Goal: Transaction & Acquisition: Purchase product/service

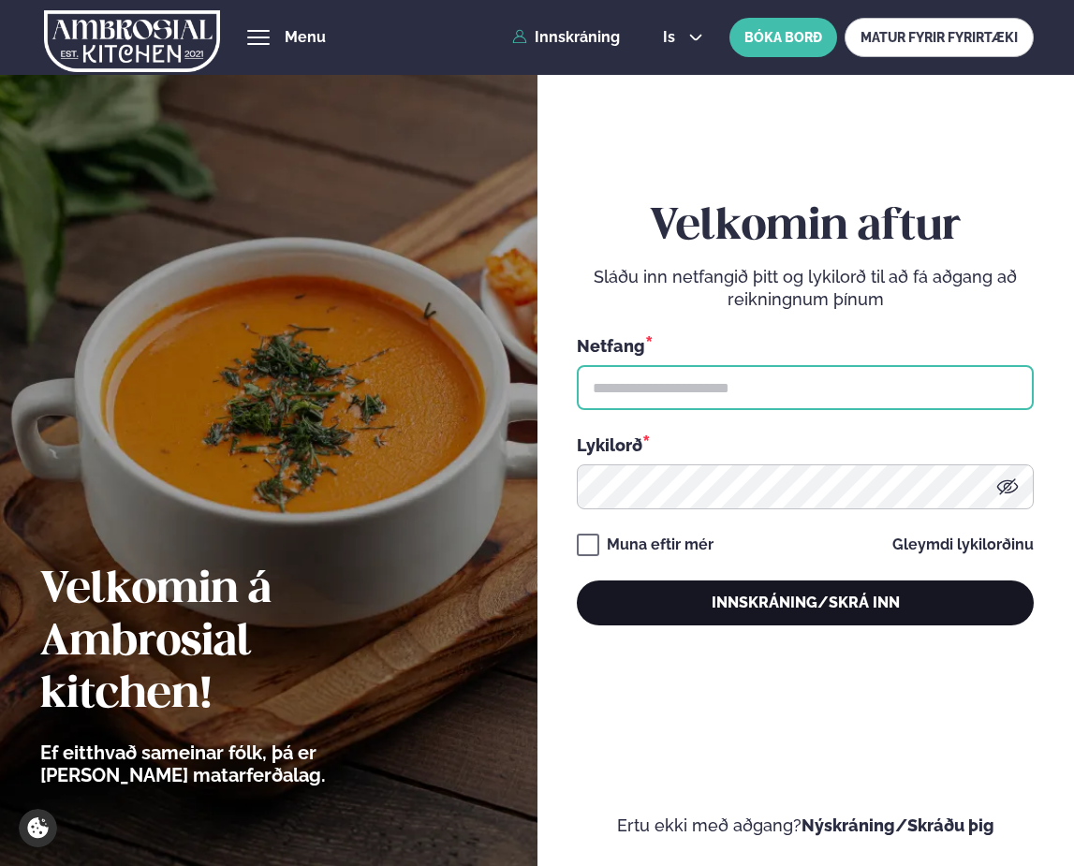
type input "**********"
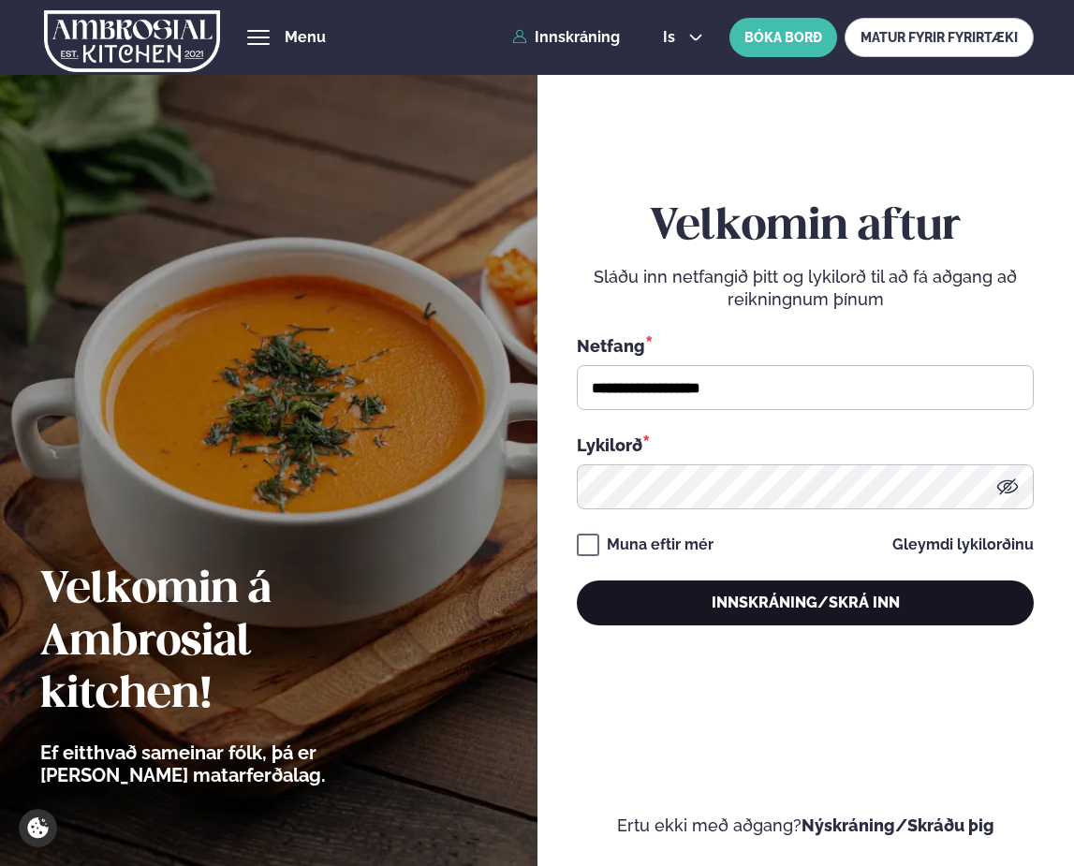
click at [755, 623] on button "Innskráning/Skrá inn" at bounding box center [805, 603] width 457 height 45
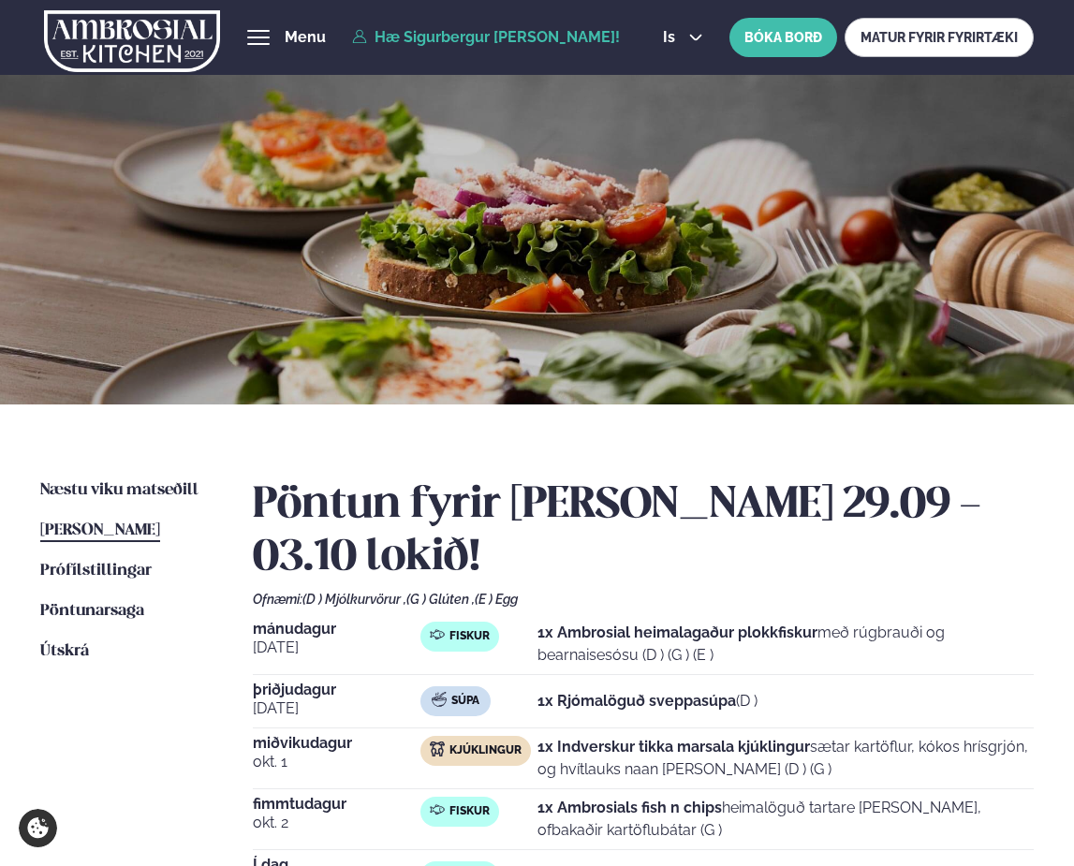
click at [163, 477] on div "Næstu [PERSON_NAME] matseðill Næsta vika [PERSON_NAME] matseðill [PERSON_NAME] …" at bounding box center [537, 711] width 1074 height 614
click at [164, 486] on span "Næstu viku matseðill" at bounding box center [119, 490] width 158 height 16
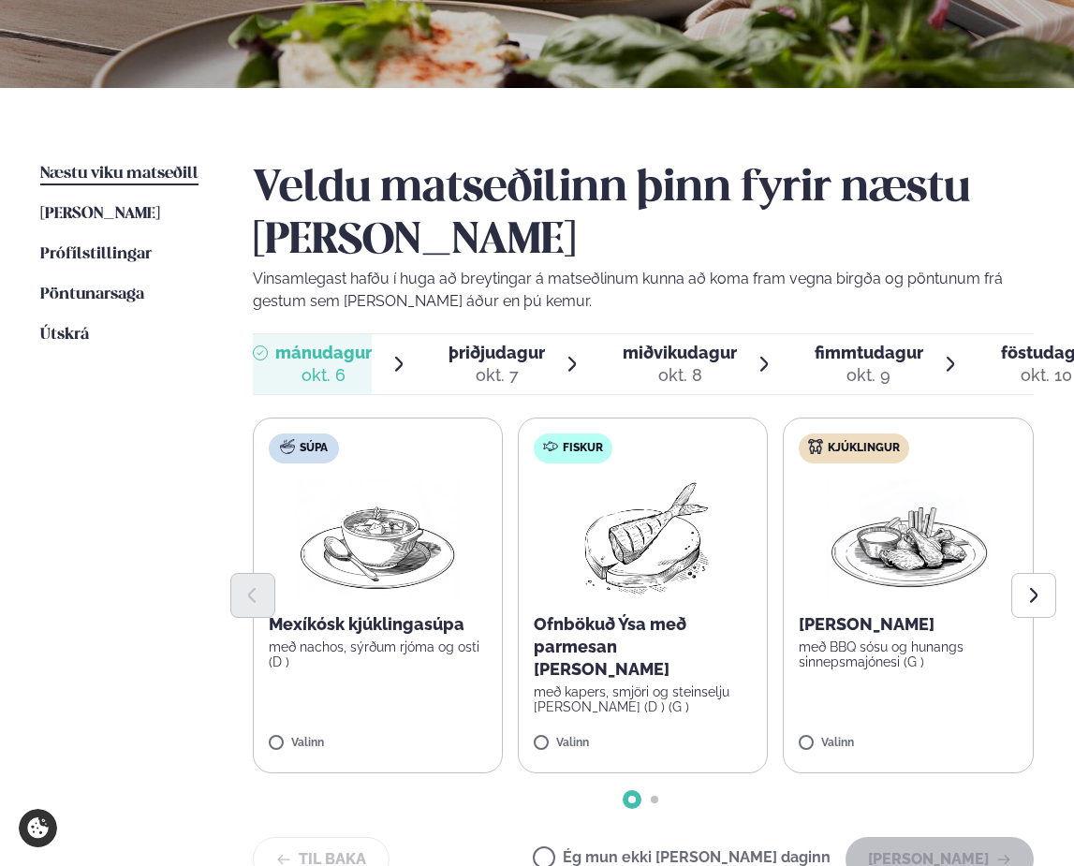
scroll to position [375, 0]
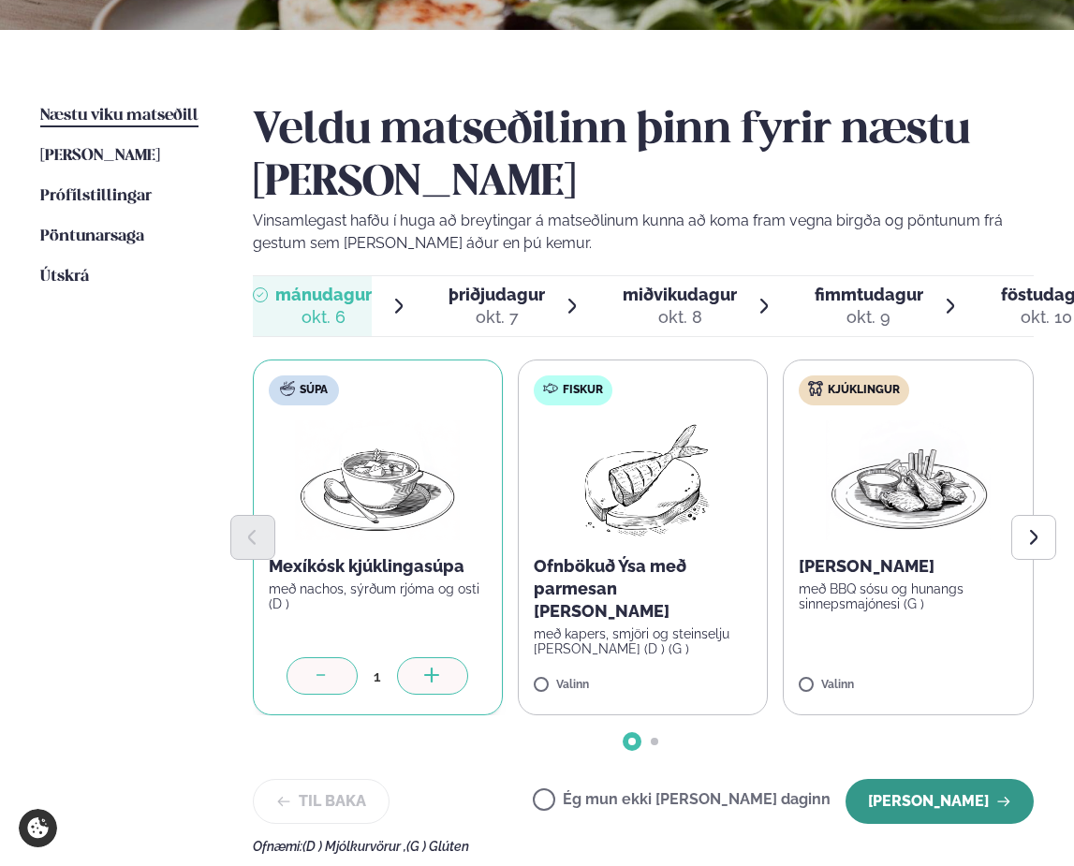
click at [881, 792] on button "[PERSON_NAME]" at bounding box center [940, 801] width 188 height 45
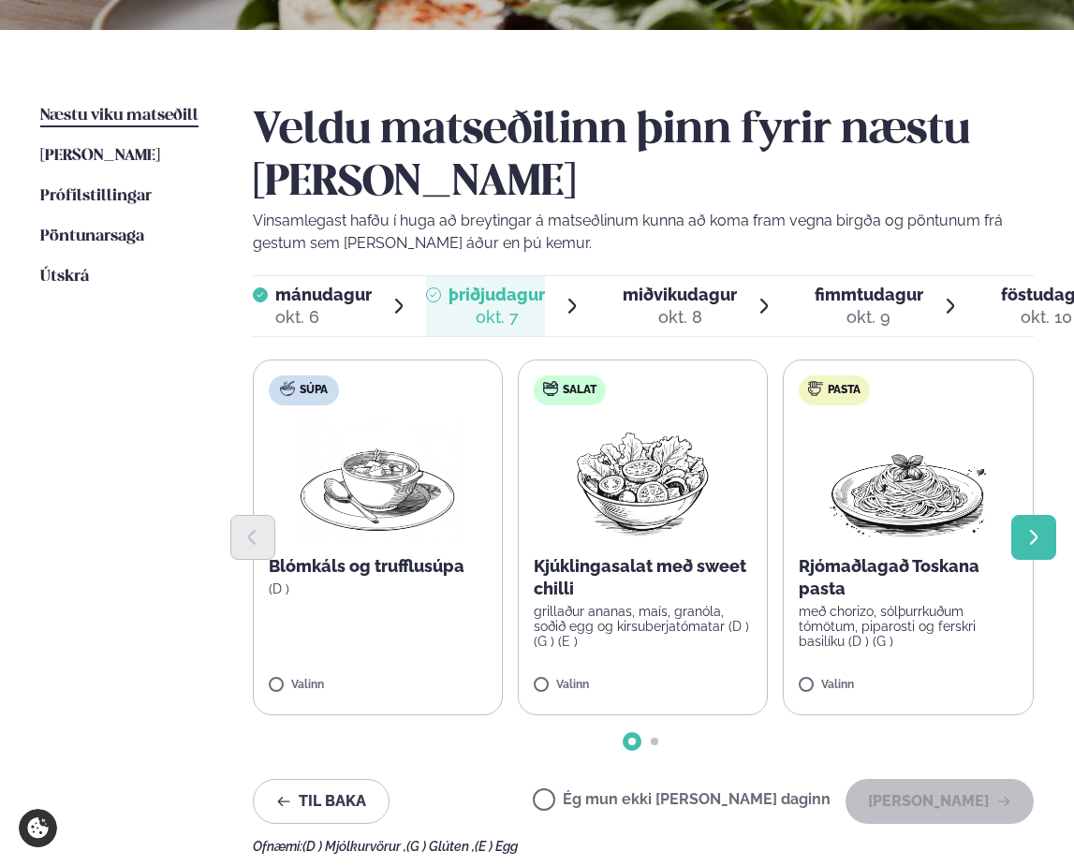
click at [1019, 540] on button "Next slide" at bounding box center [1033, 537] width 45 height 45
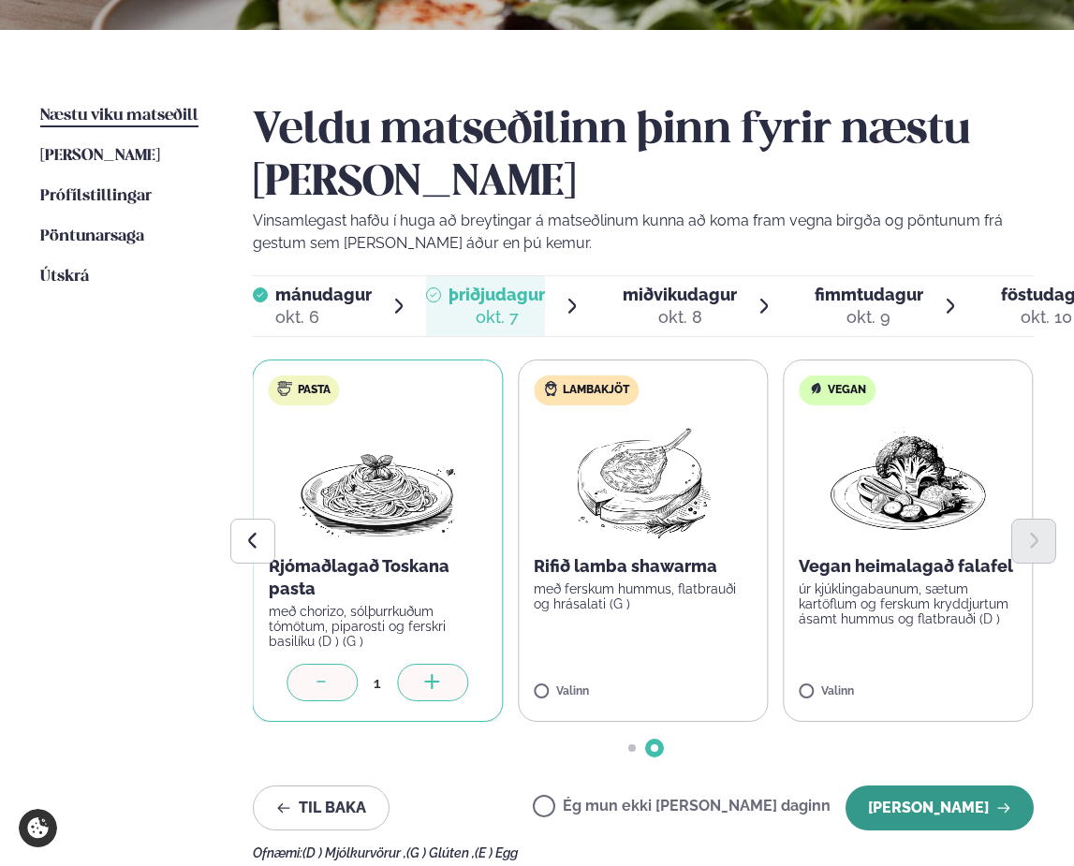
click at [920, 801] on button "[PERSON_NAME]" at bounding box center [940, 808] width 188 height 45
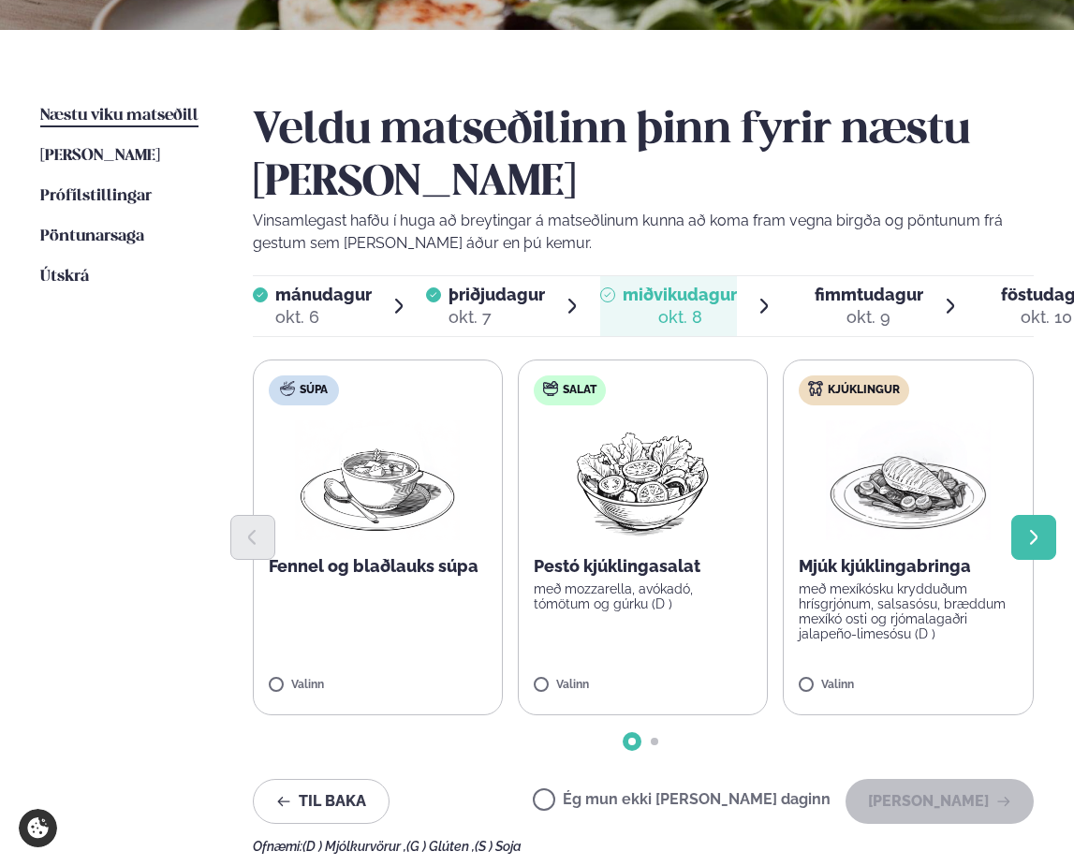
click at [1024, 539] on icon "Next slide" at bounding box center [1034, 538] width 20 height 20
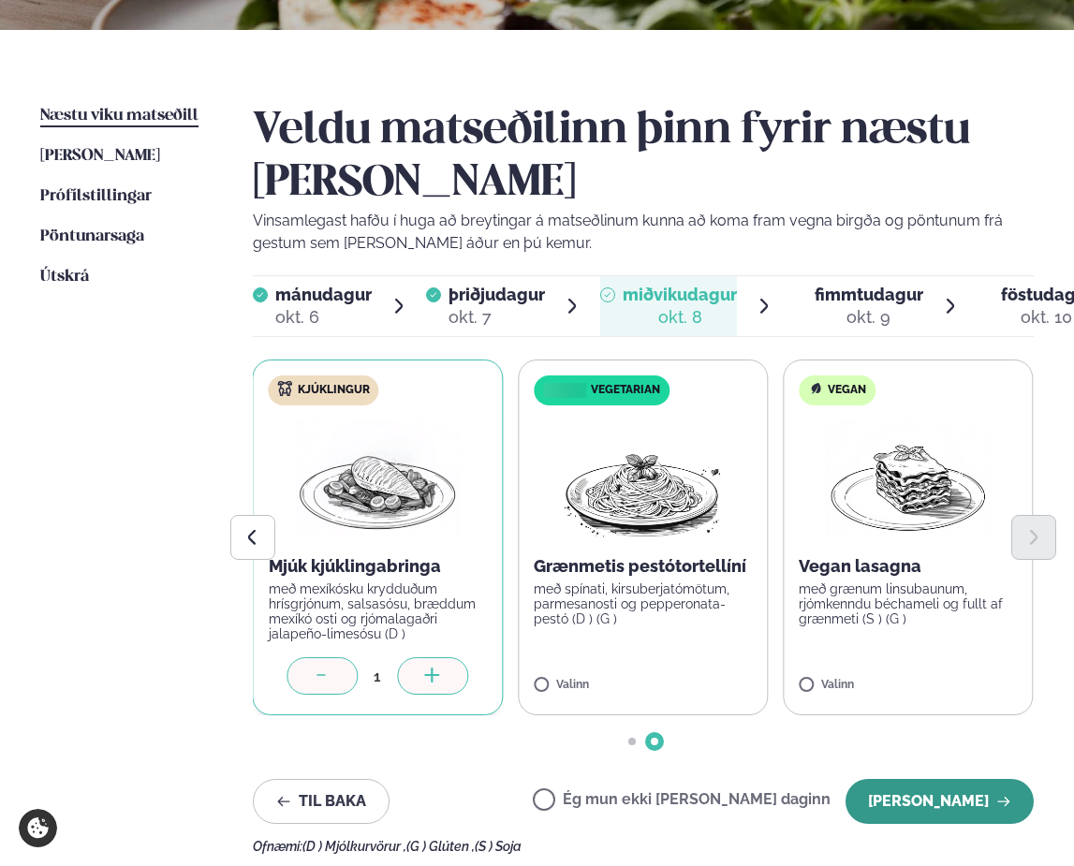
click at [916, 788] on button "[PERSON_NAME]" at bounding box center [940, 801] width 188 height 45
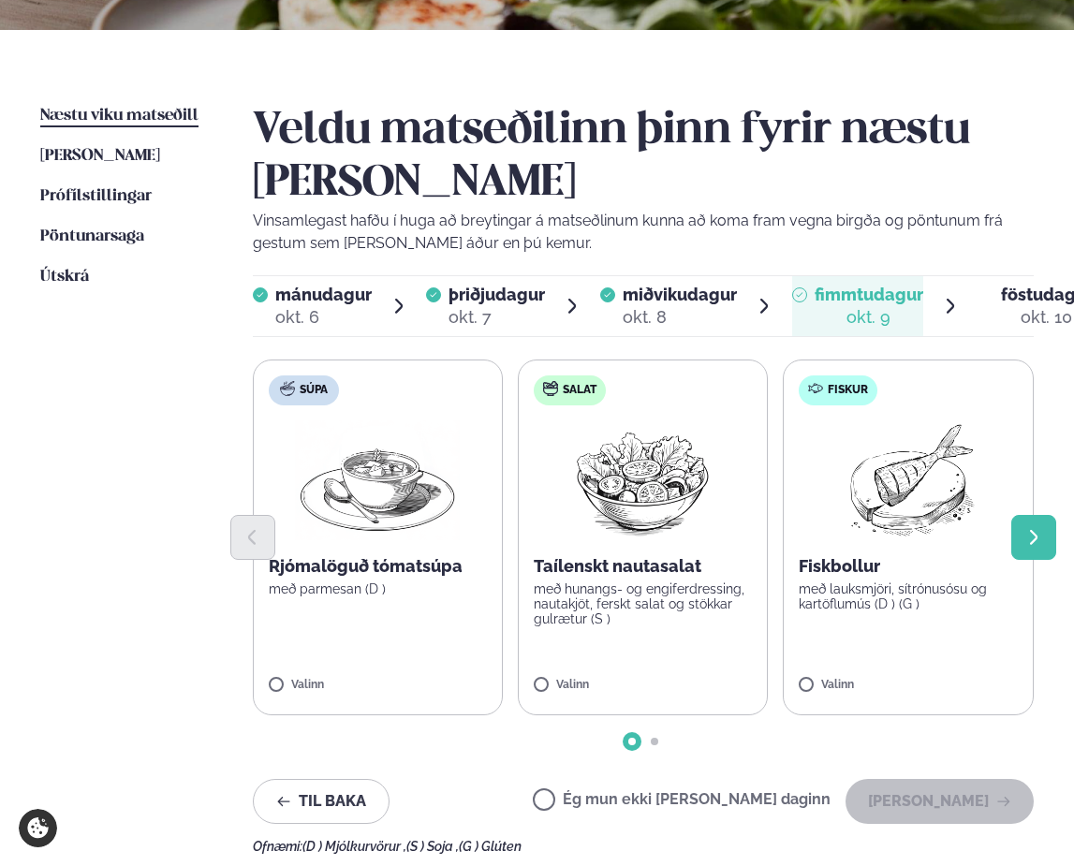
click at [1029, 531] on icon "Next slide" at bounding box center [1034, 538] width 20 height 20
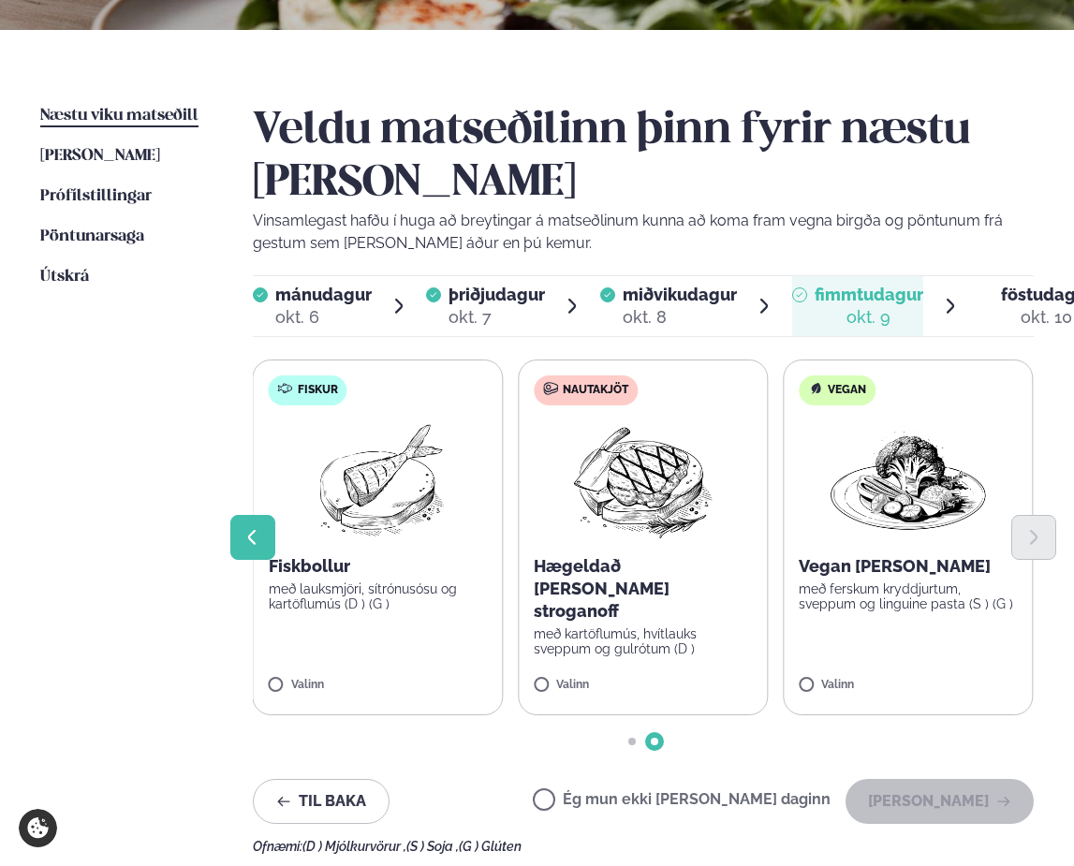
click at [254, 539] on icon "Previous slide" at bounding box center [253, 538] width 20 height 20
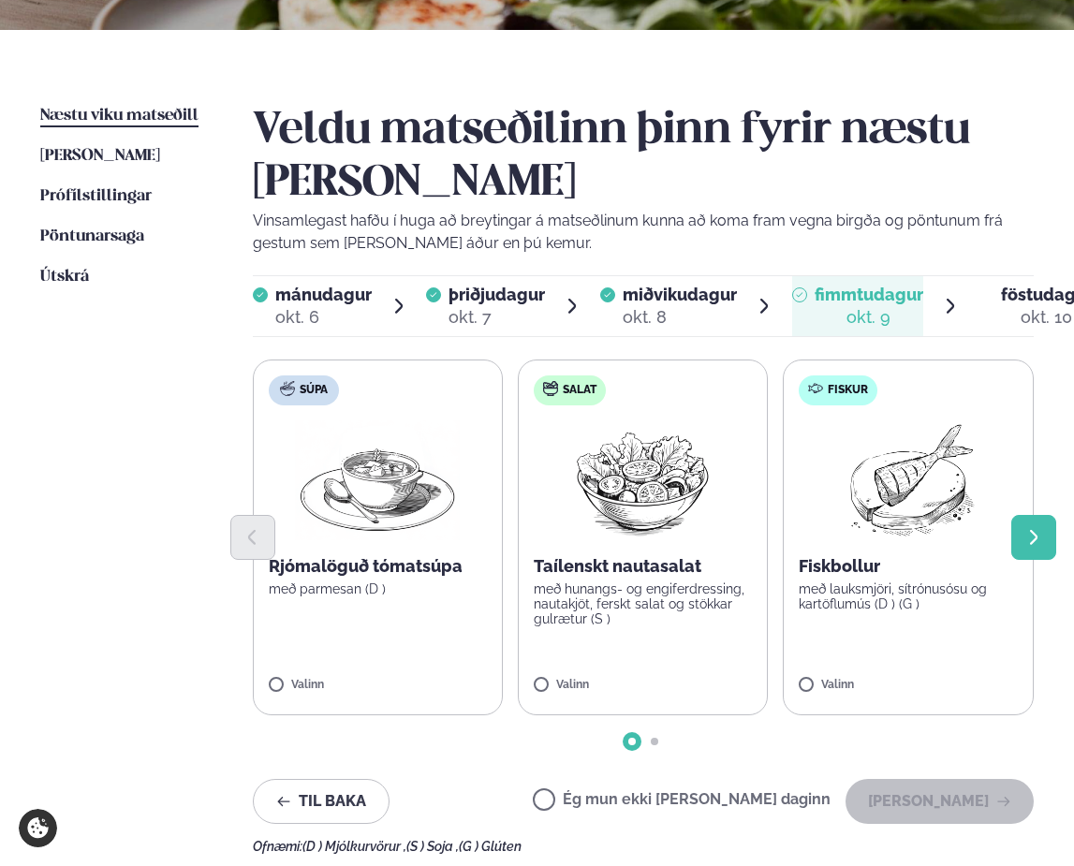
click at [1025, 537] on icon "Next slide" at bounding box center [1034, 538] width 20 height 20
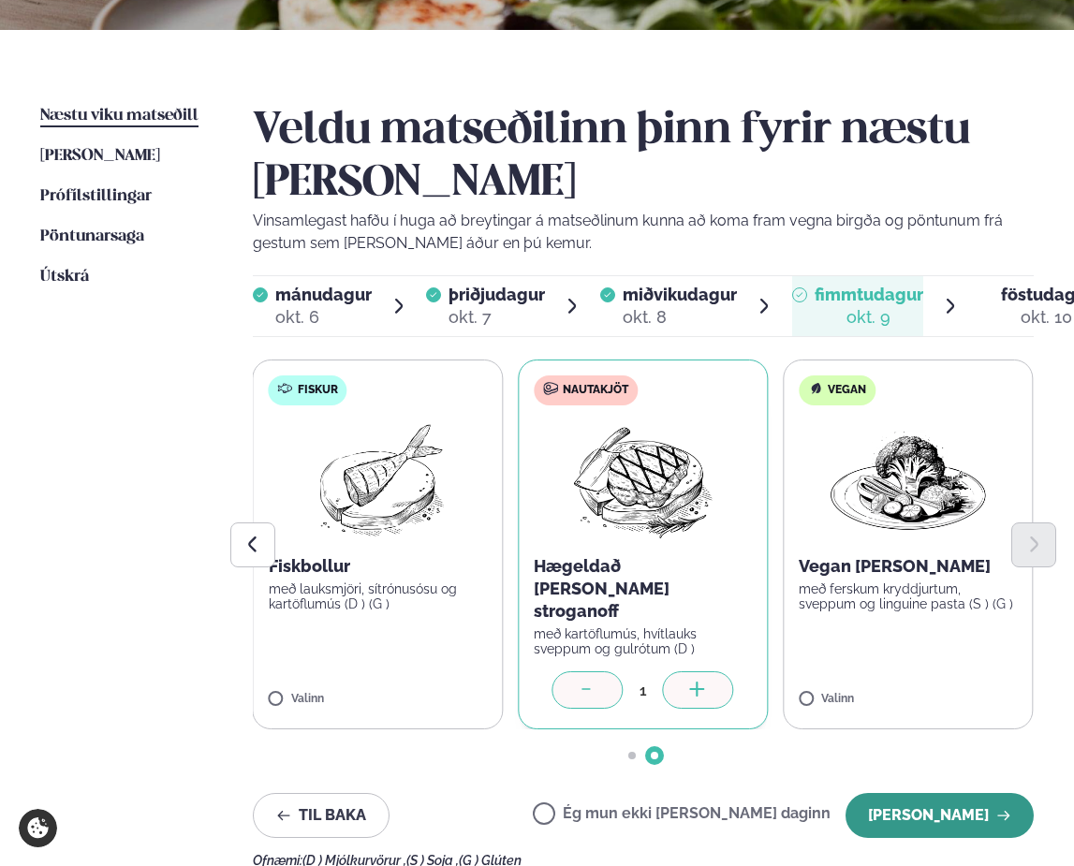
click at [965, 793] on button "[PERSON_NAME]" at bounding box center [940, 815] width 188 height 45
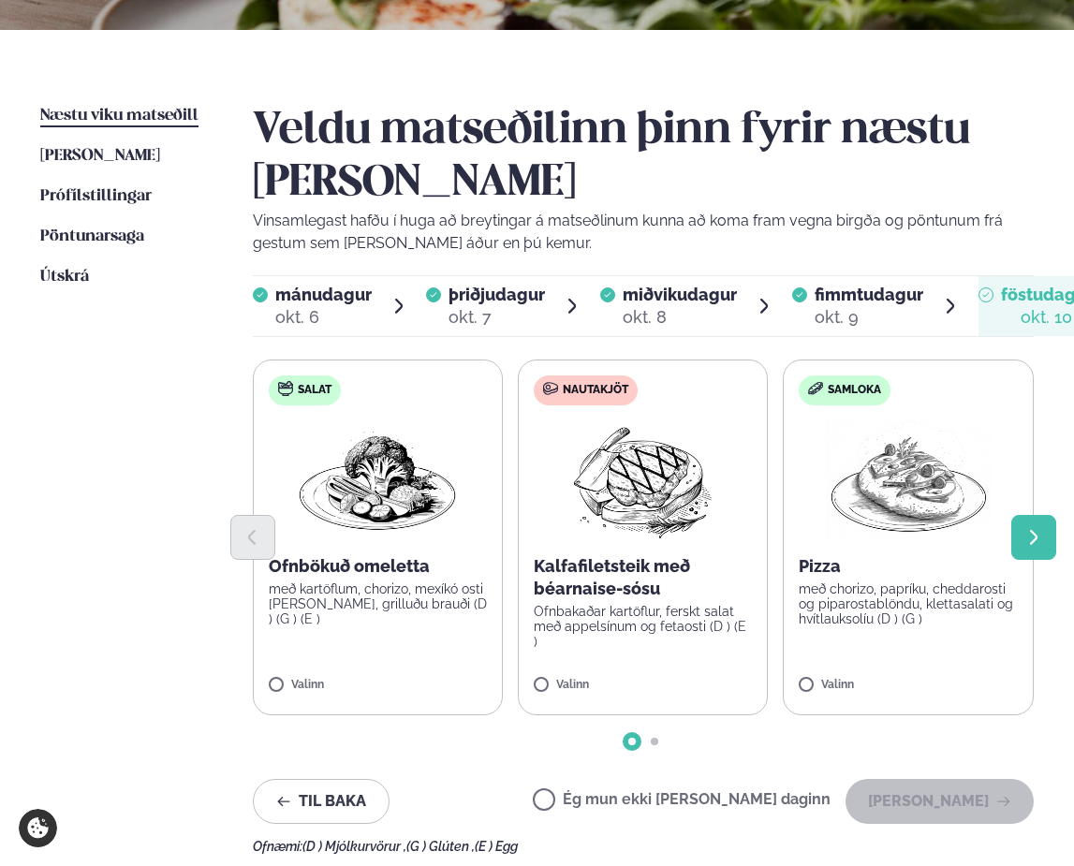
click at [1049, 538] on button "Next slide" at bounding box center [1033, 537] width 45 height 45
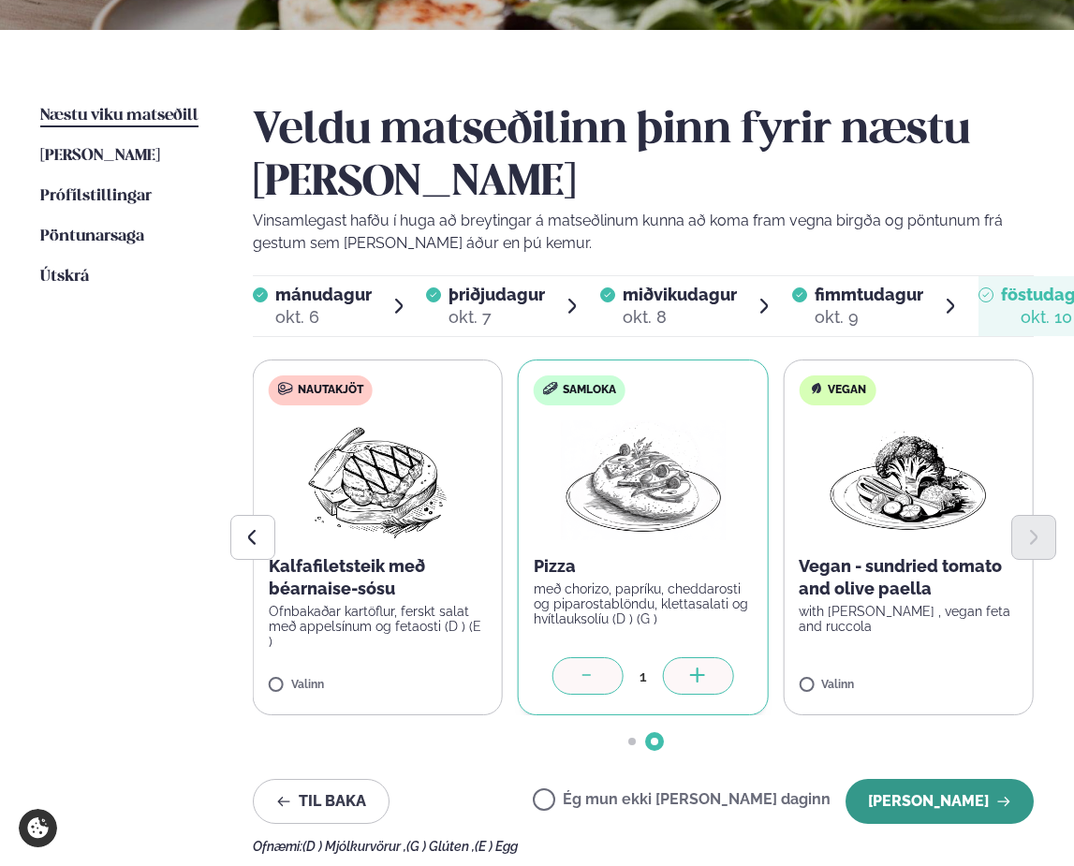
click at [948, 805] on button "[PERSON_NAME]" at bounding box center [940, 801] width 188 height 45
